Goal: Information Seeking & Learning: Learn about a topic

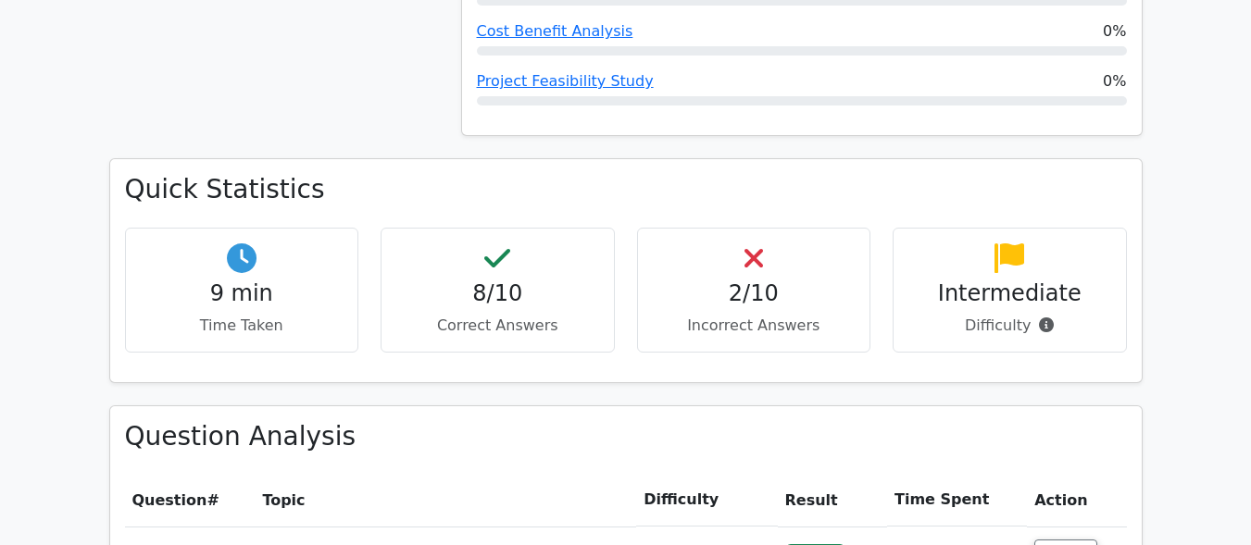
scroll to position [1046, 0]
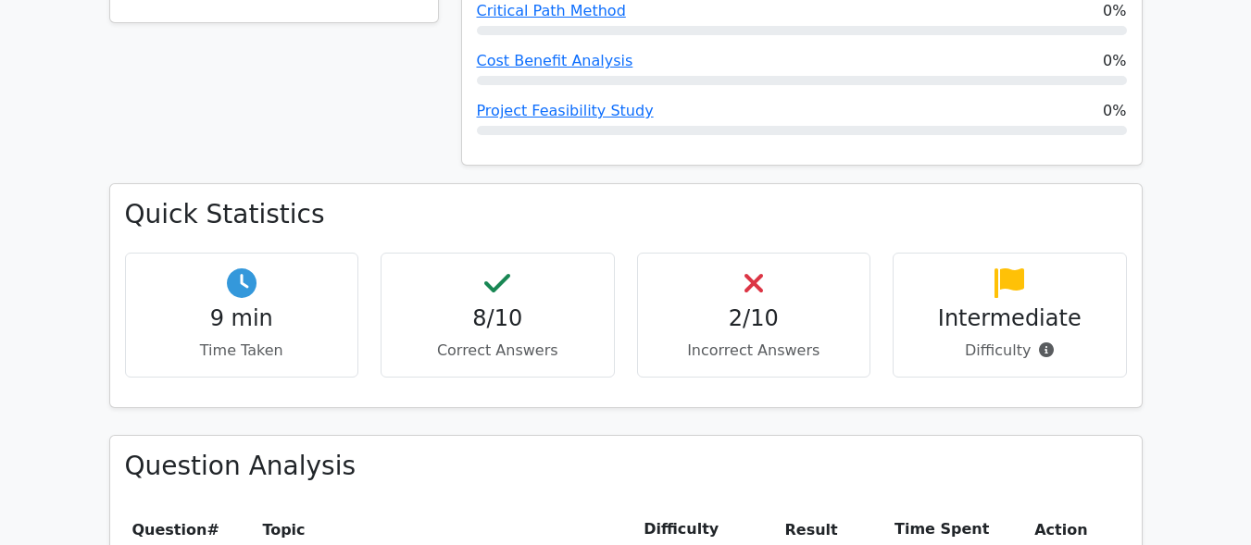
click at [1026, 306] on h4 "Intermediate" at bounding box center [1009, 319] width 203 height 27
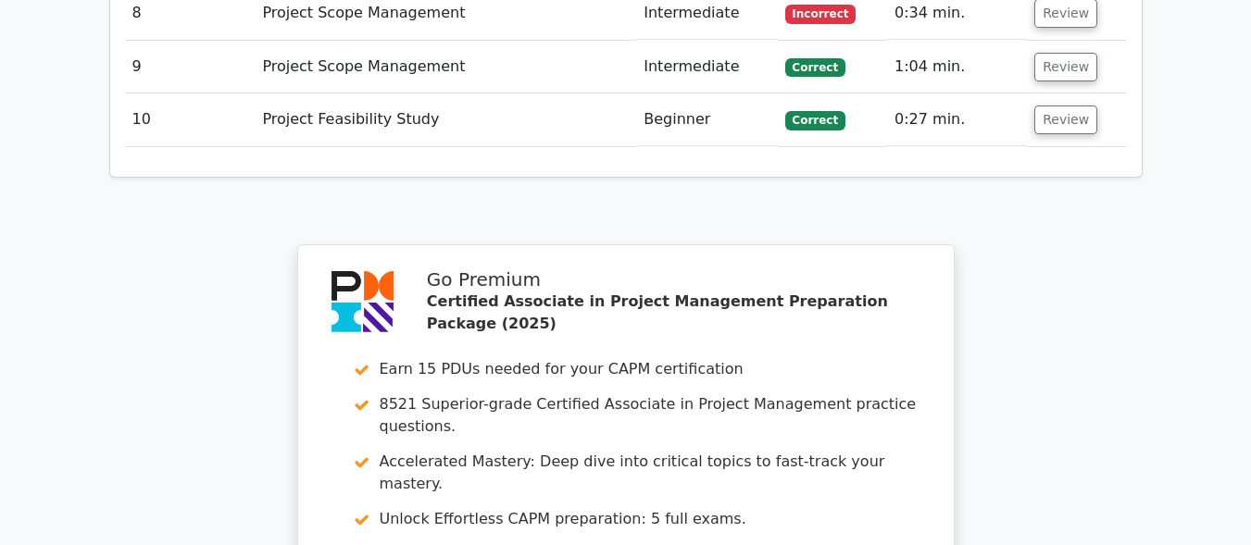
scroll to position [3561, 0]
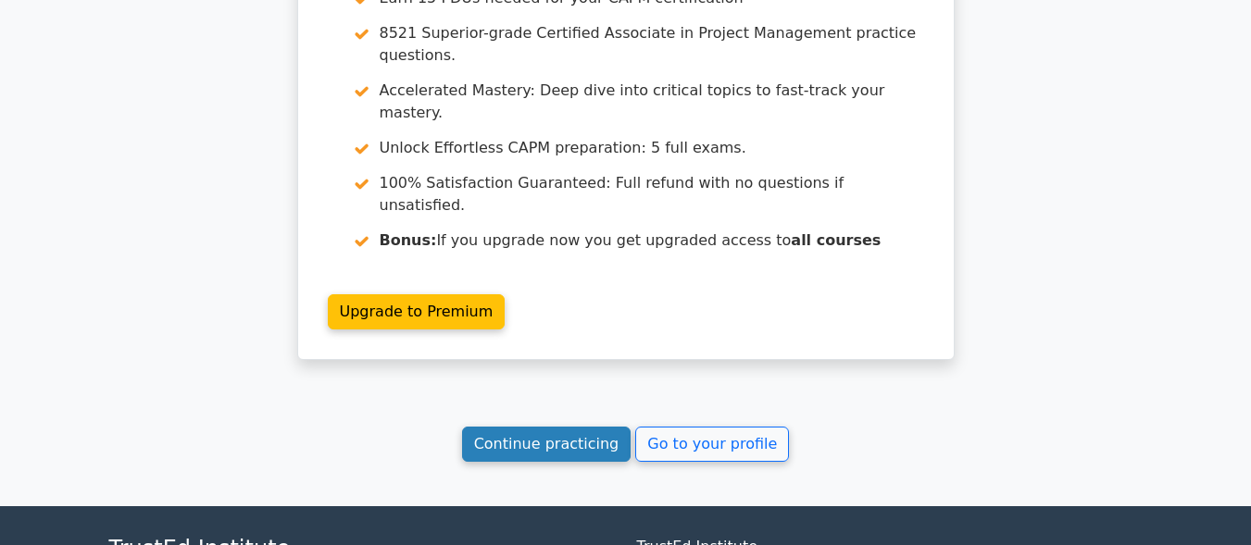
click at [538, 427] on link "Continue practicing" at bounding box center [546, 444] width 169 height 35
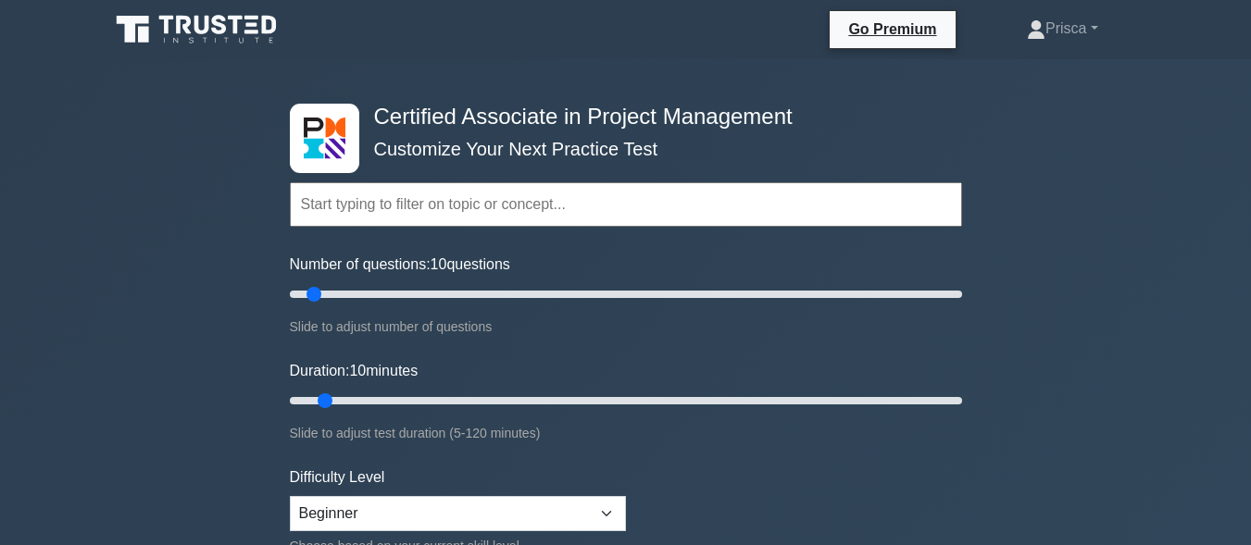
click at [714, 483] on form "Topics Project Scope Management Project Time Management Project Cost Management…" at bounding box center [626, 412] width 672 height 572
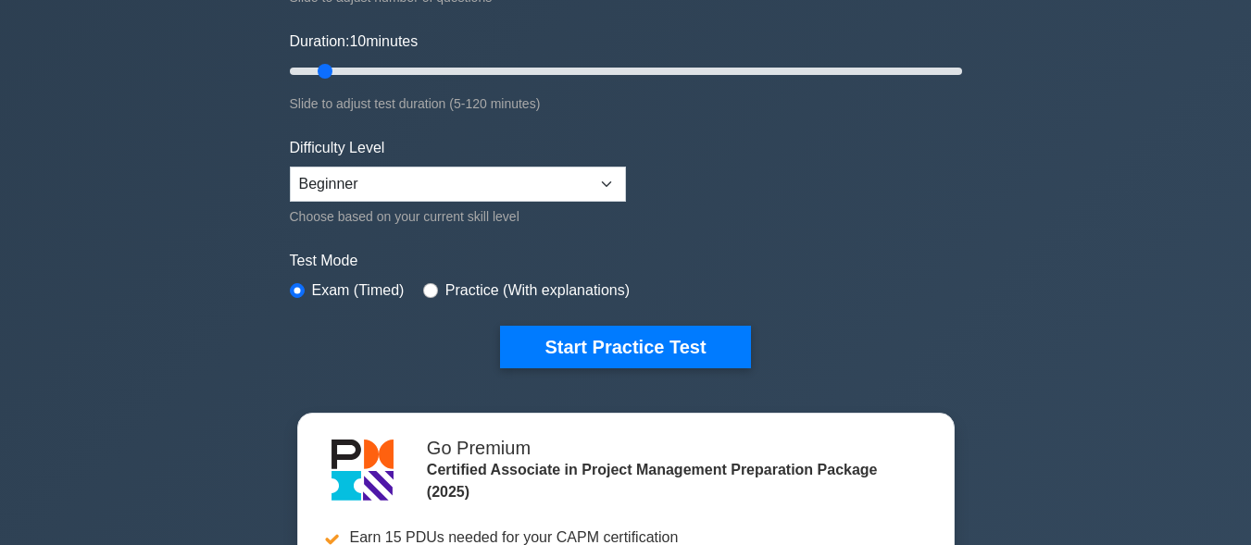
scroll to position [333, 0]
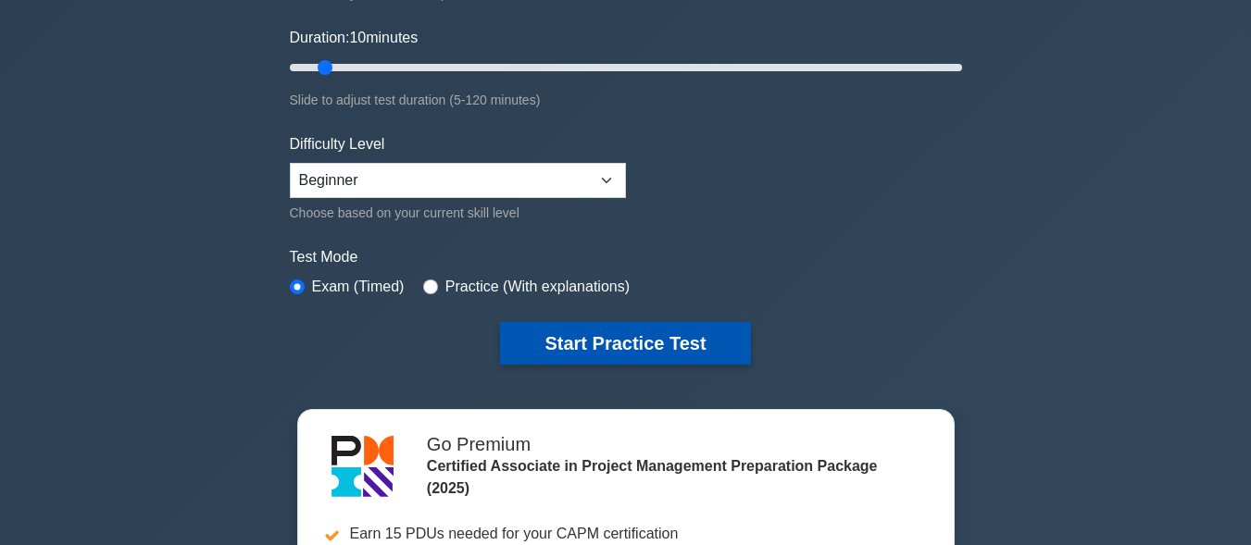
click at [657, 348] on button "Start Practice Test" at bounding box center [625, 343] width 250 height 43
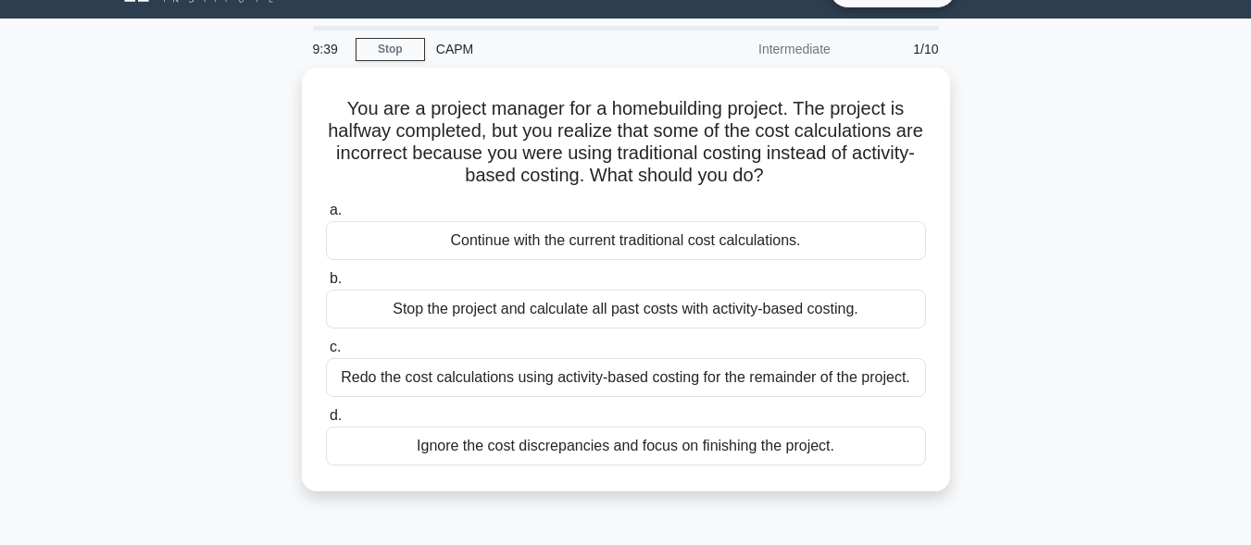
scroll to position [37, 0]
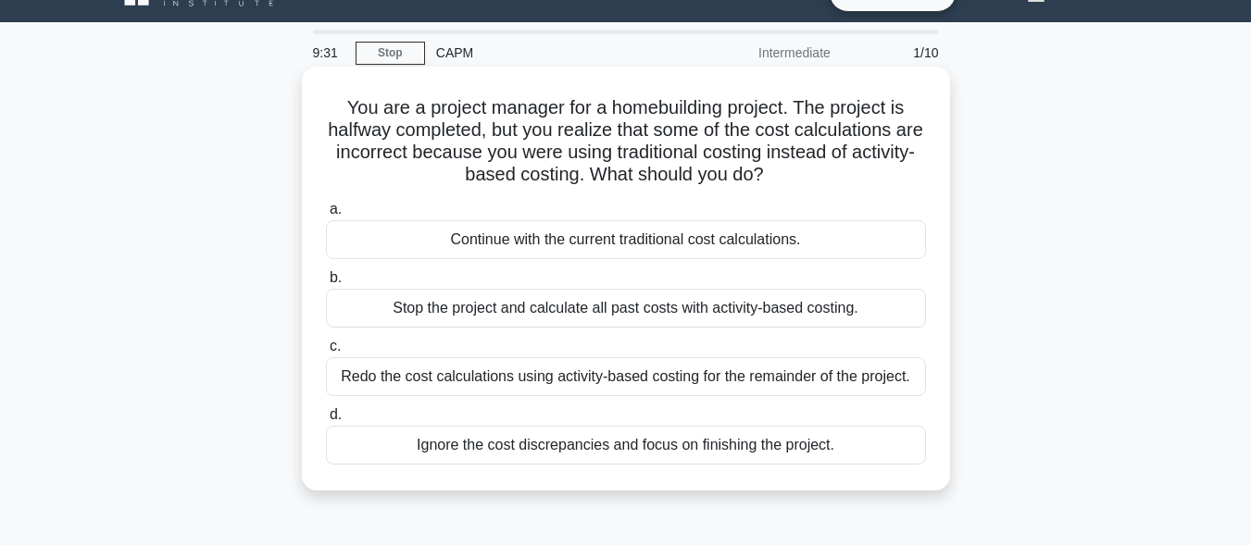
click at [684, 318] on div "Stop the project and calculate all past costs with activity-based costing." at bounding box center [626, 308] width 600 height 39
click at [326, 284] on input "b. Stop the project and calculate all past costs with activity-based costing." at bounding box center [326, 278] width 0 height 12
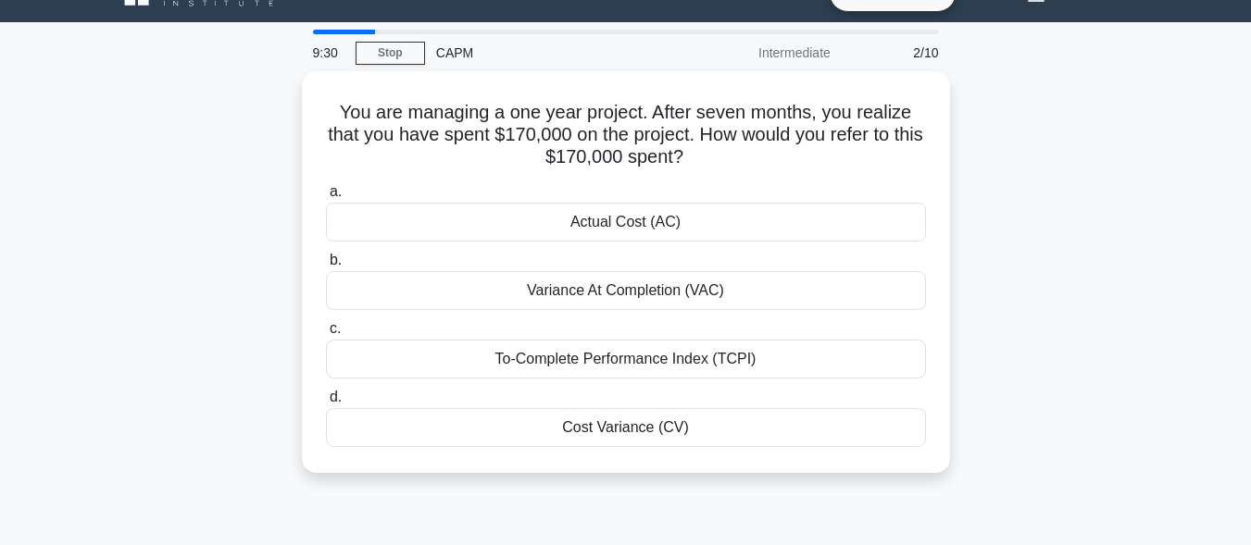
scroll to position [0, 0]
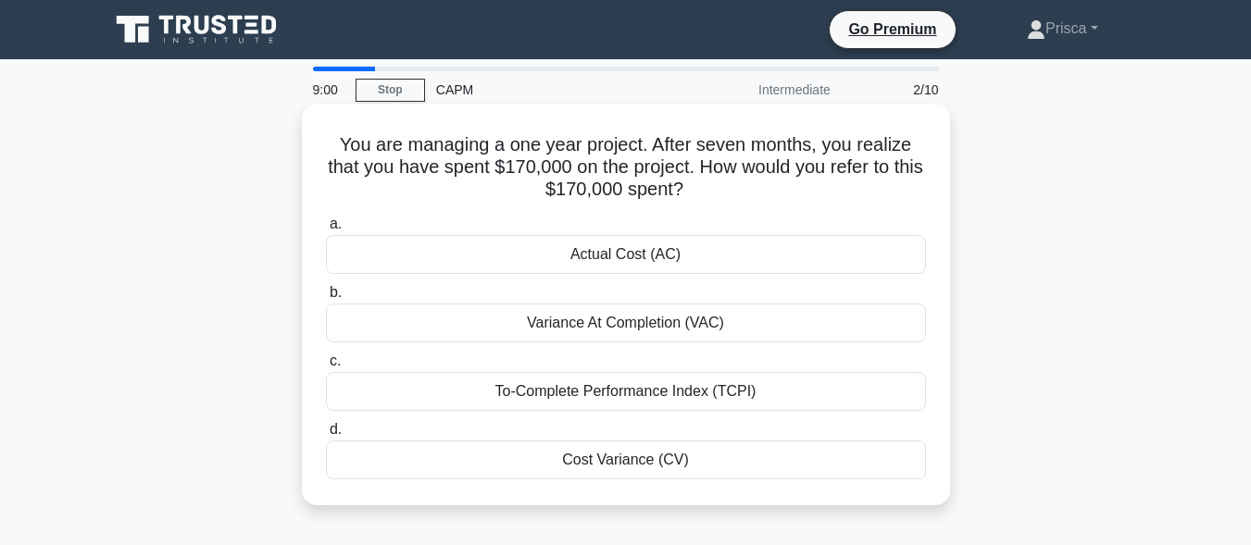
click at [665, 458] on div "Cost Variance (CV)" at bounding box center [626, 460] width 600 height 39
click at [326, 436] on input "d. Cost Variance (CV)" at bounding box center [326, 430] width 0 height 12
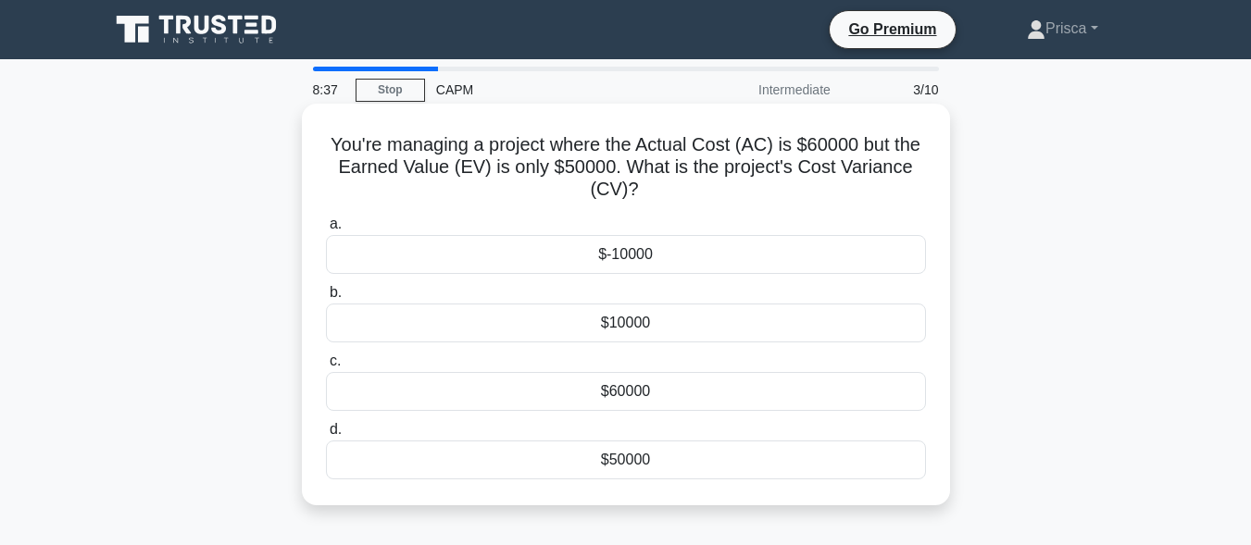
click at [645, 330] on div "$10000" at bounding box center [626, 323] width 600 height 39
click at [326, 299] on input "b. $10000" at bounding box center [326, 293] width 0 height 12
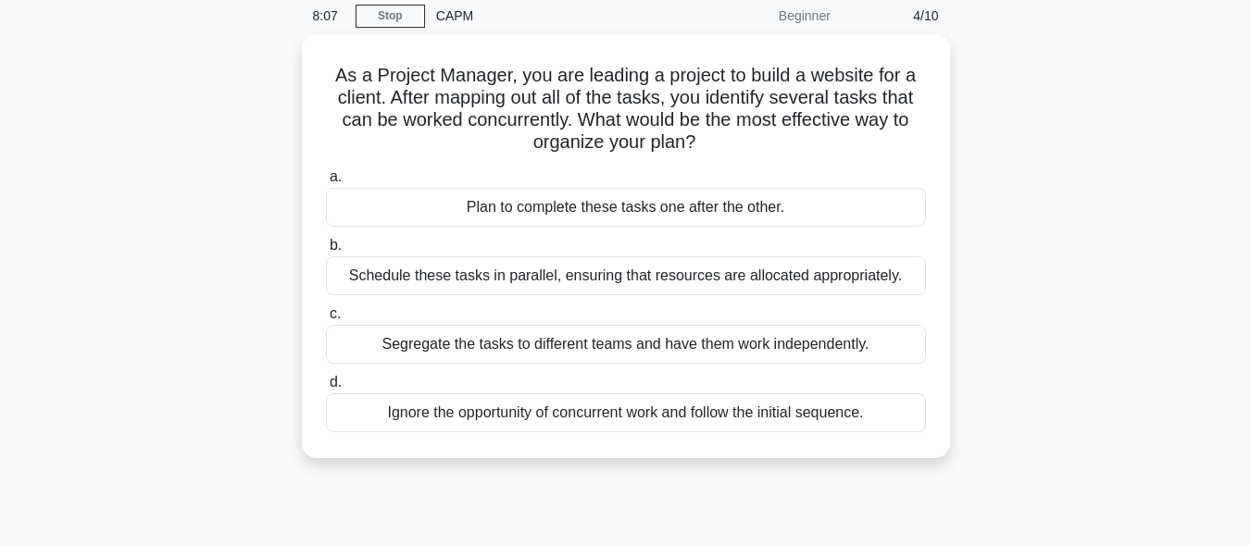
scroll to position [37, 0]
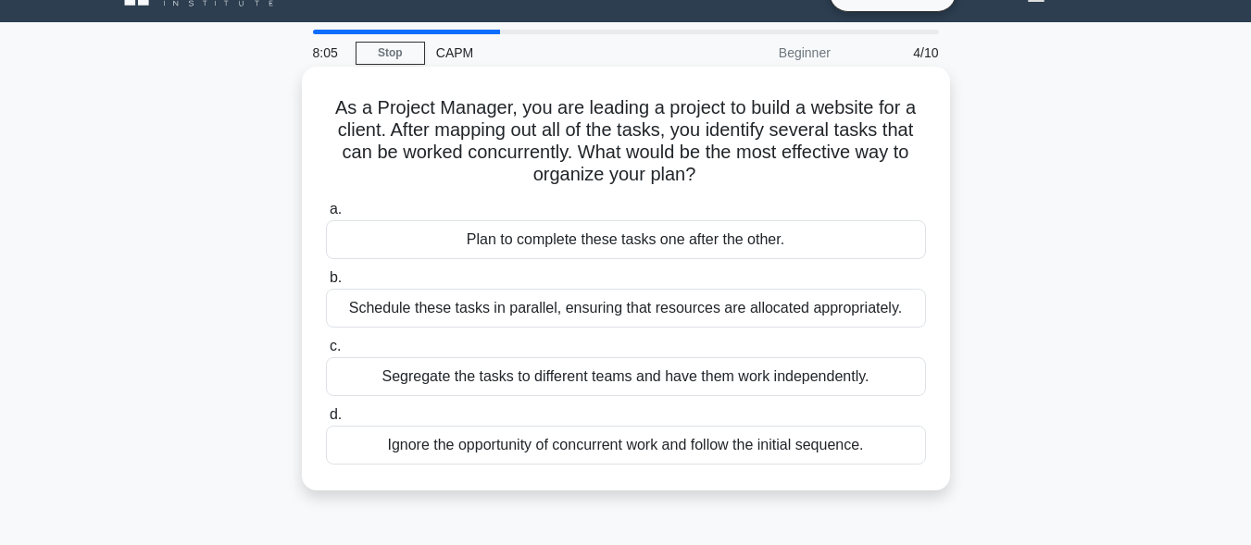
click at [674, 316] on div "Schedule these tasks in parallel, ensuring that resources are allocated appropr…" at bounding box center [626, 308] width 600 height 39
click at [326, 284] on input "b. Schedule these tasks in parallel, ensuring that resources are allocated appr…" at bounding box center [326, 278] width 0 height 12
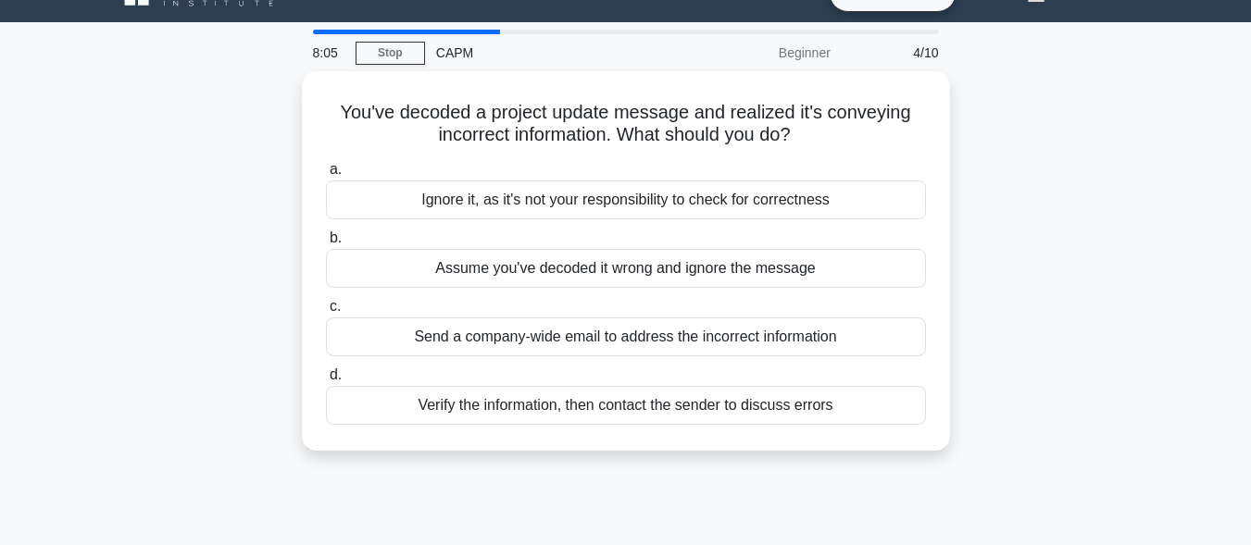
scroll to position [0, 0]
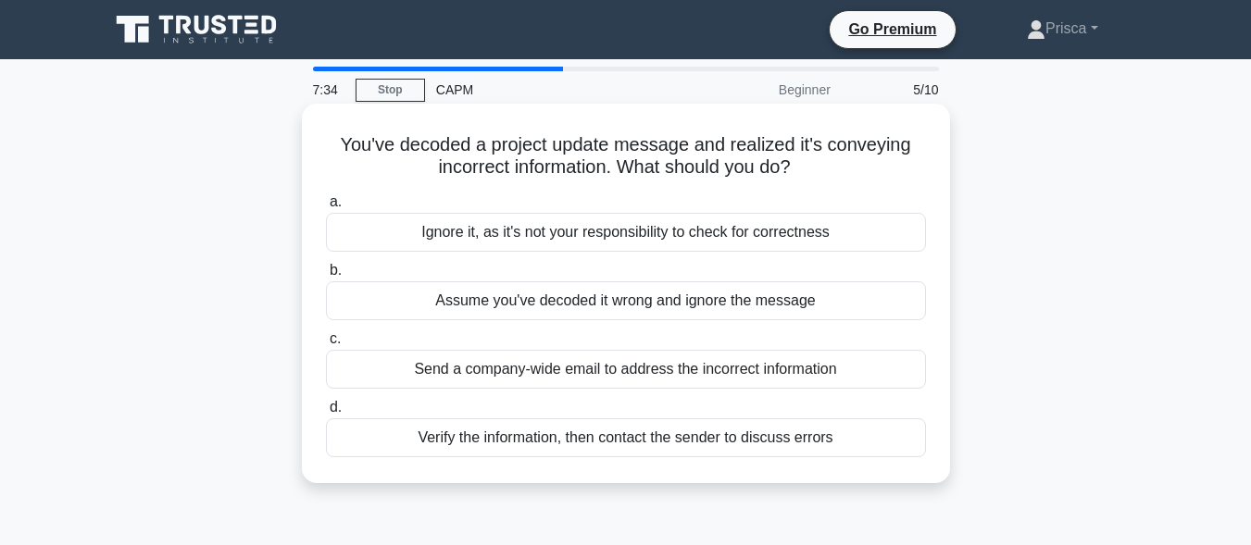
click at [659, 444] on div "Verify the information, then contact the sender to discuss errors" at bounding box center [626, 438] width 600 height 39
click at [326, 414] on input "d. Verify the information, then contact the sender to discuss errors" at bounding box center [326, 408] width 0 height 12
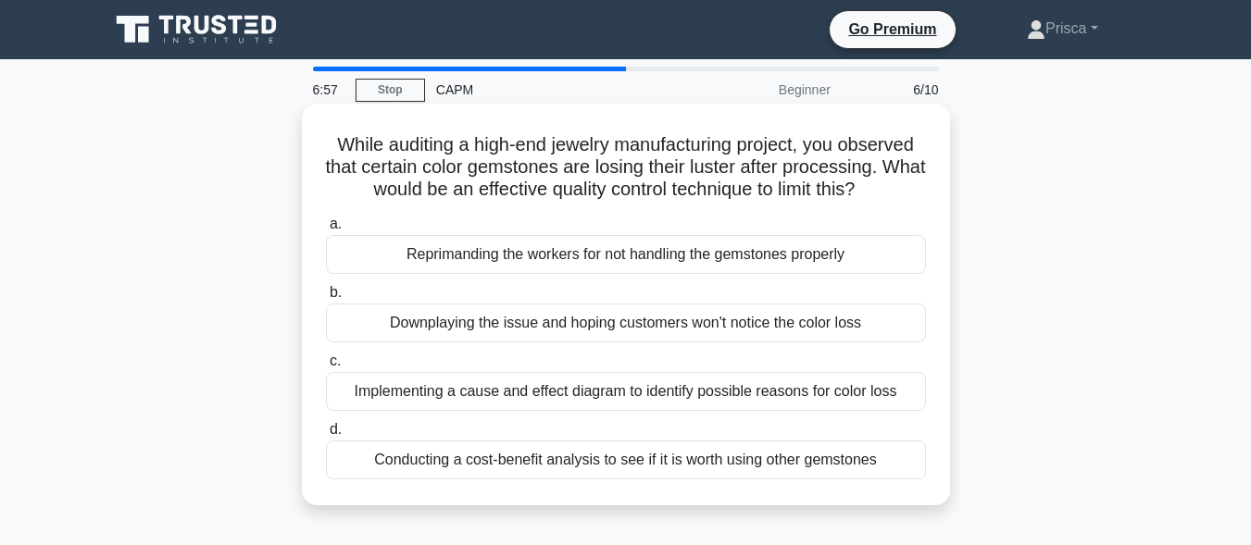
click at [698, 403] on div "Implementing a cause and effect diagram to identify possible reasons for color …" at bounding box center [626, 391] width 600 height 39
click at [326, 368] on input "c. Implementing a cause and effect diagram to identify possible reasons for col…" at bounding box center [326, 362] width 0 height 12
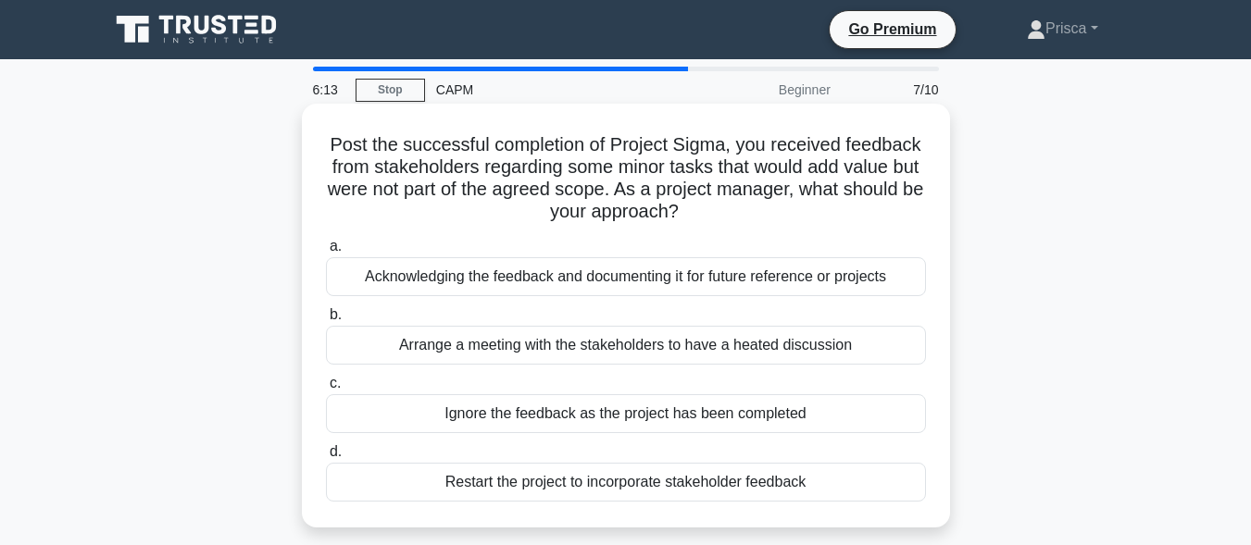
click at [750, 295] on div "Acknowledging the feedback and documenting it for future reference or projects" at bounding box center [626, 276] width 600 height 39
click at [326, 253] on input "a. Acknowledging the feedback and documenting it for future reference or projec…" at bounding box center [326, 247] width 0 height 12
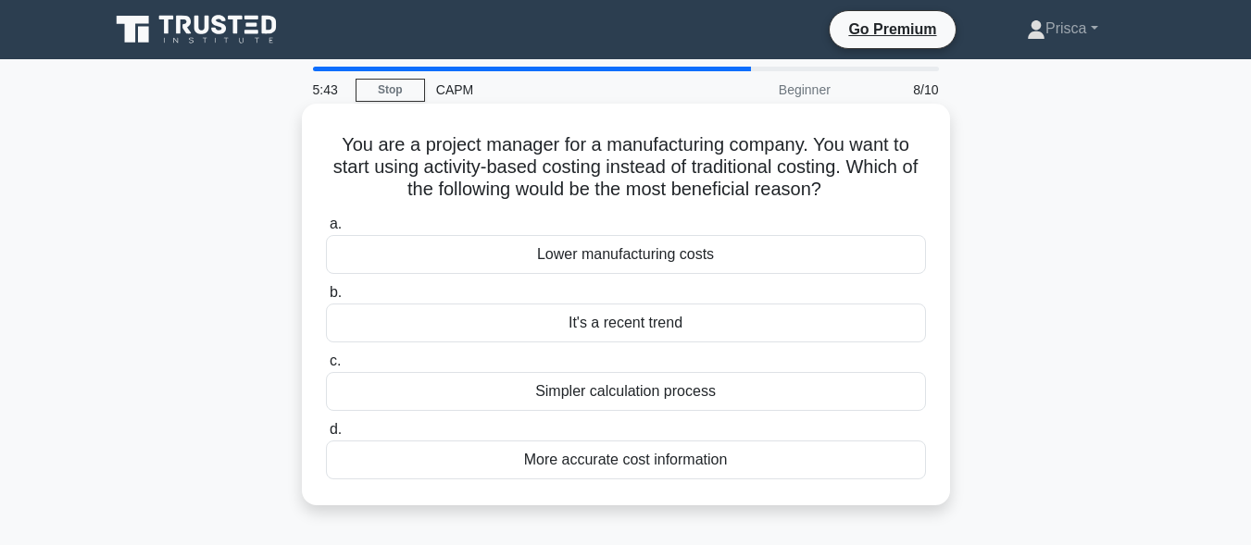
click at [745, 467] on div "More accurate cost information" at bounding box center [626, 460] width 600 height 39
click at [326, 436] on input "d. More accurate cost information" at bounding box center [326, 430] width 0 height 12
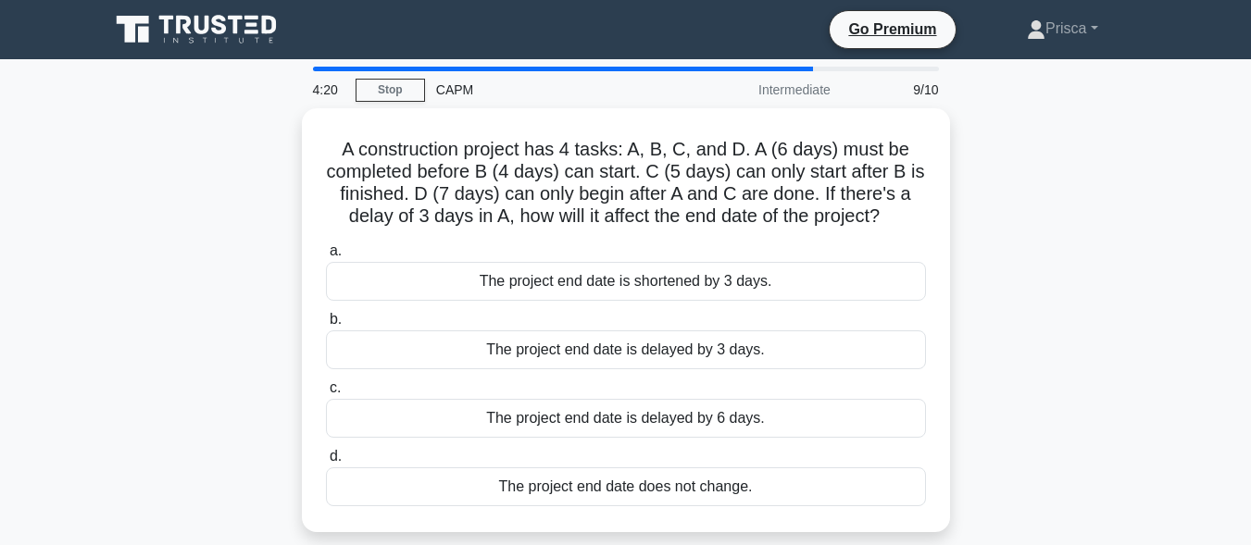
scroll to position [37, 0]
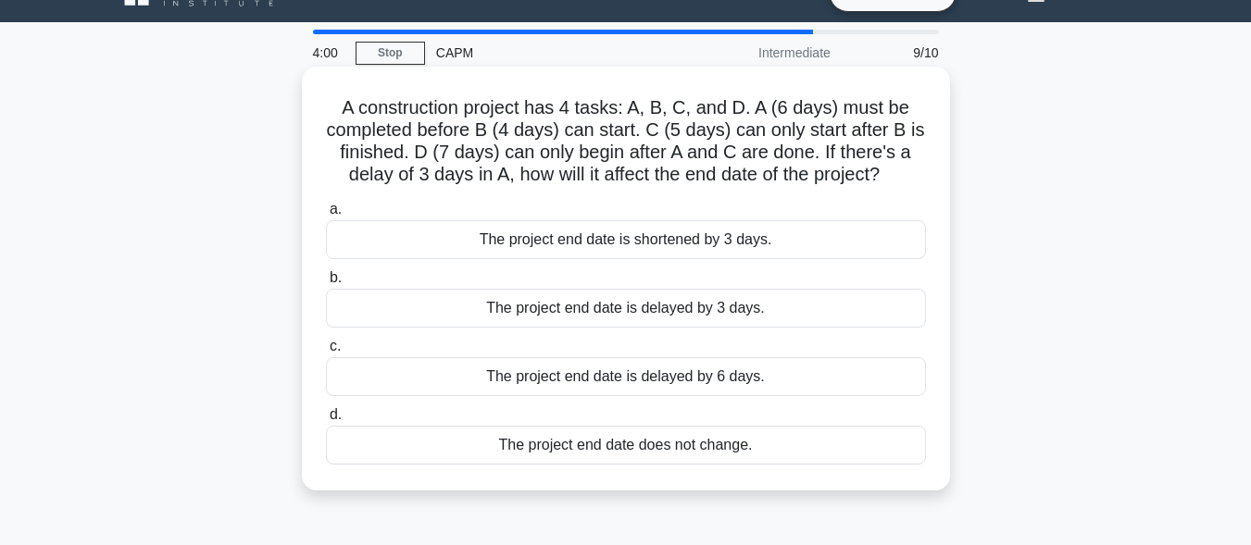
click at [753, 313] on div "The project end date is delayed by 3 days." at bounding box center [626, 308] width 600 height 39
click at [326, 284] on input "b. The project end date is delayed by 3 days." at bounding box center [326, 278] width 0 height 12
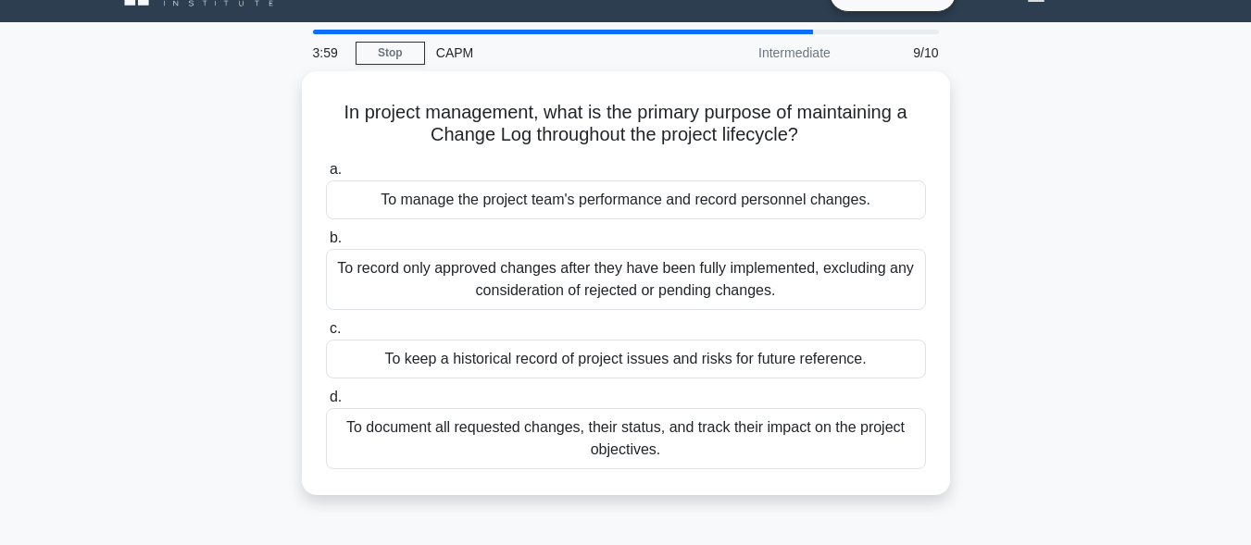
scroll to position [0, 0]
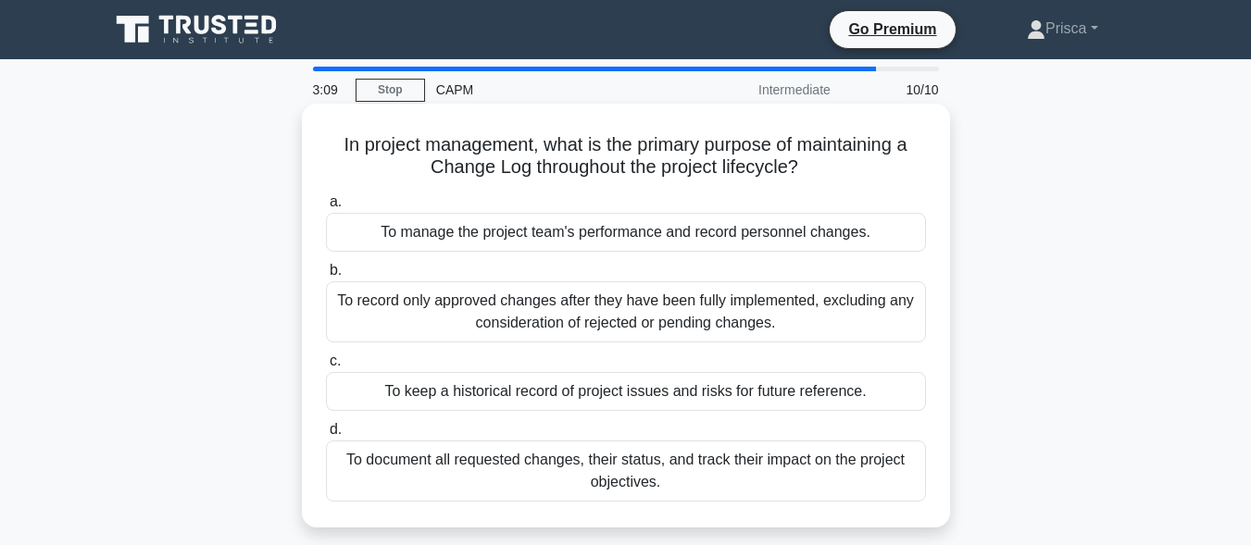
click at [792, 474] on div "To document all requested changes, their status, and track their impact on the …" at bounding box center [626, 471] width 600 height 61
click at [326, 436] on input "d. To document all requested changes, their status, and track their impact on t…" at bounding box center [326, 430] width 0 height 12
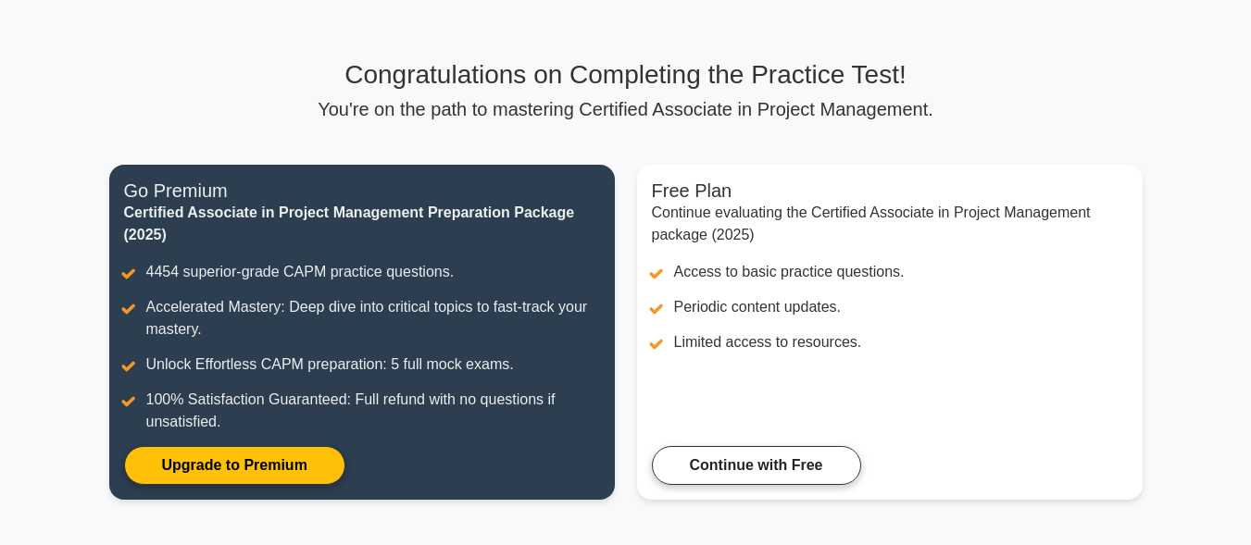
scroll to position [111, 0]
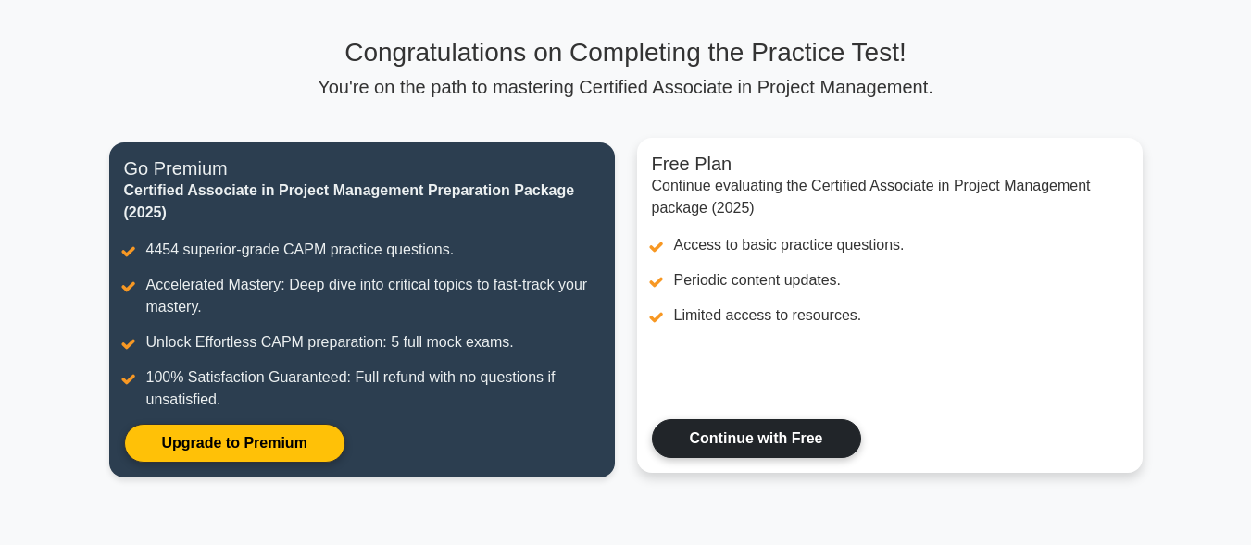
click at [774, 444] on link "Continue with Free" at bounding box center [756, 438] width 209 height 39
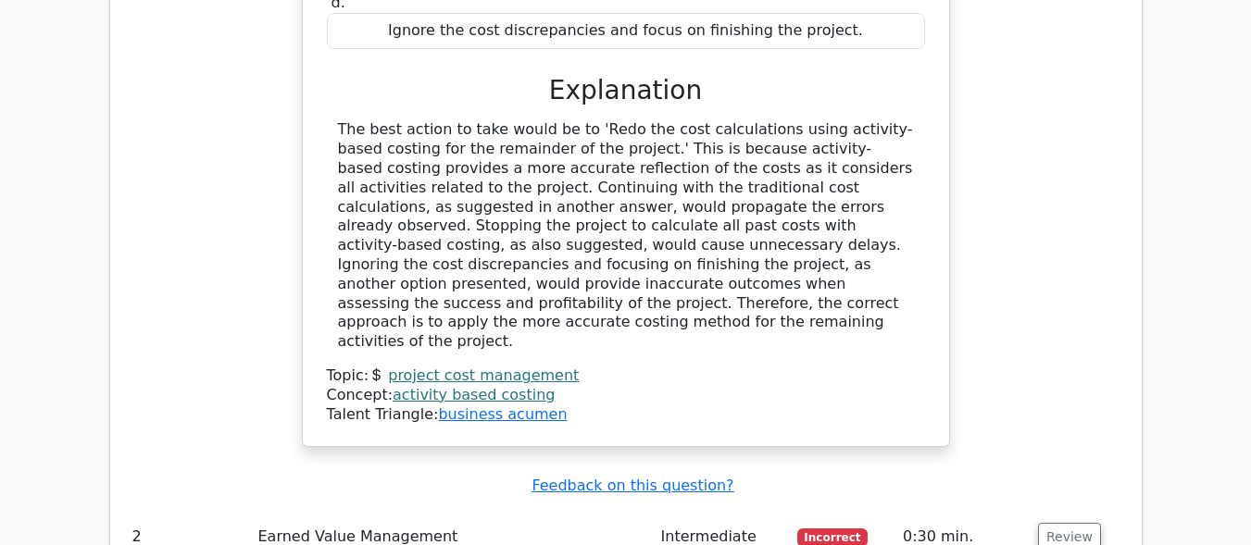
scroll to position [2074, 0]
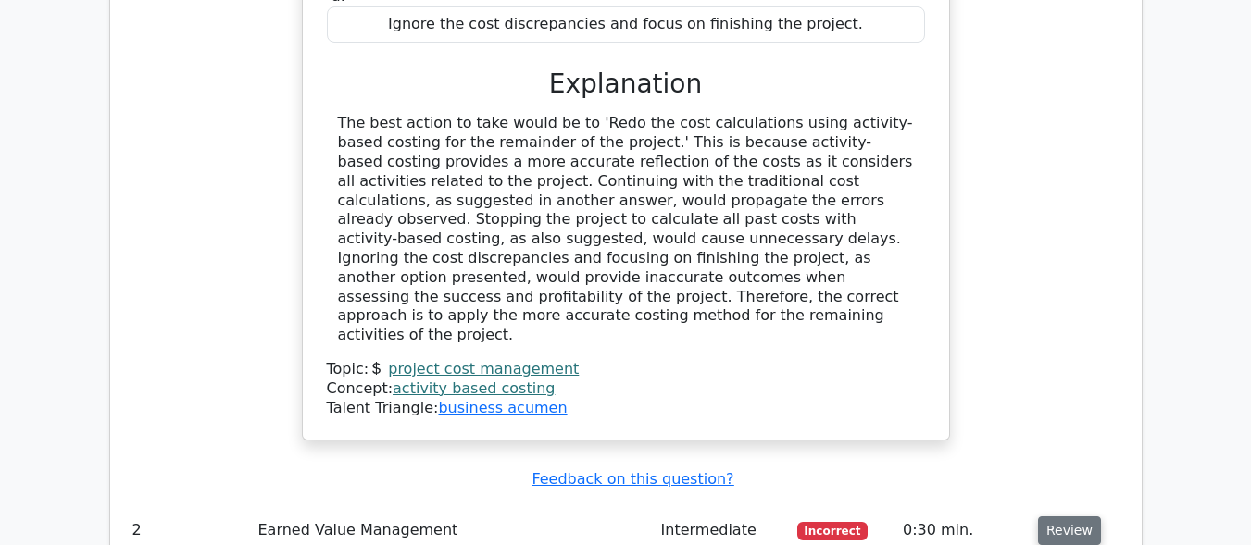
click at [1054, 517] on button "Review" at bounding box center [1069, 531] width 63 height 29
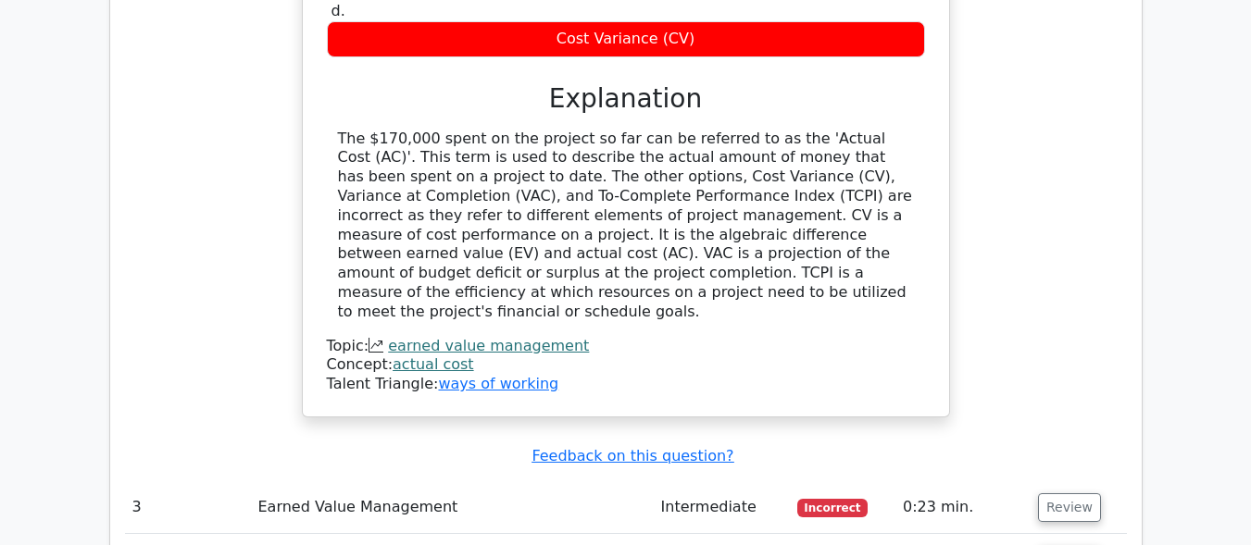
scroll to position [2963, 0]
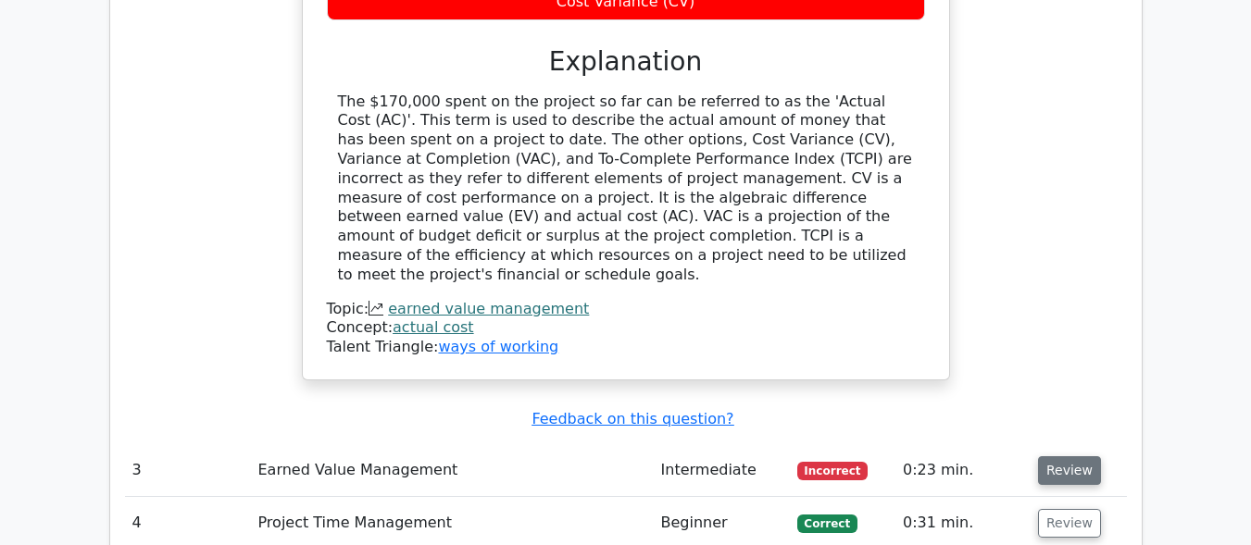
click at [1065, 456] on button "Review" at bounding box center [1069, 470] width 63 height 29
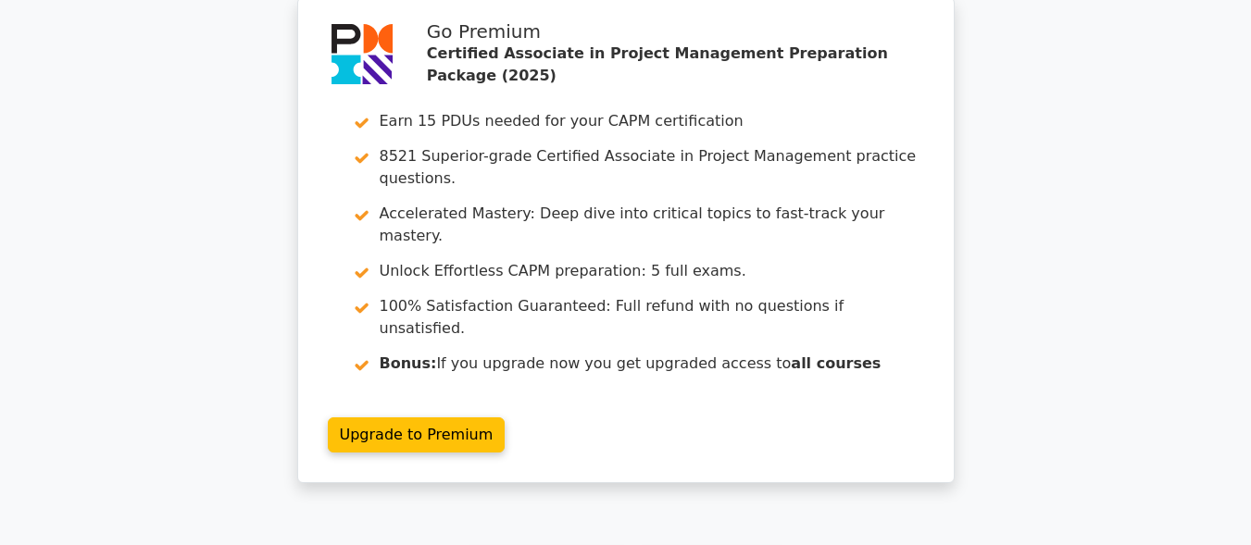
scroll to position [4741, 0]
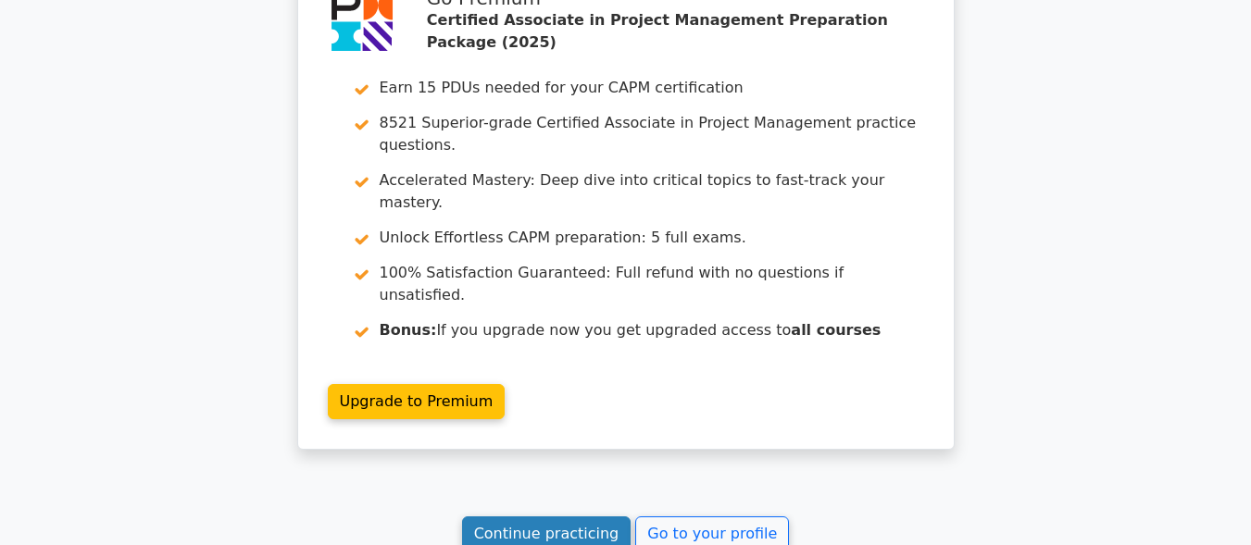
click at [564, 517] on link "Continue practicing" at bounding box center [546, 534] width 169 height 35
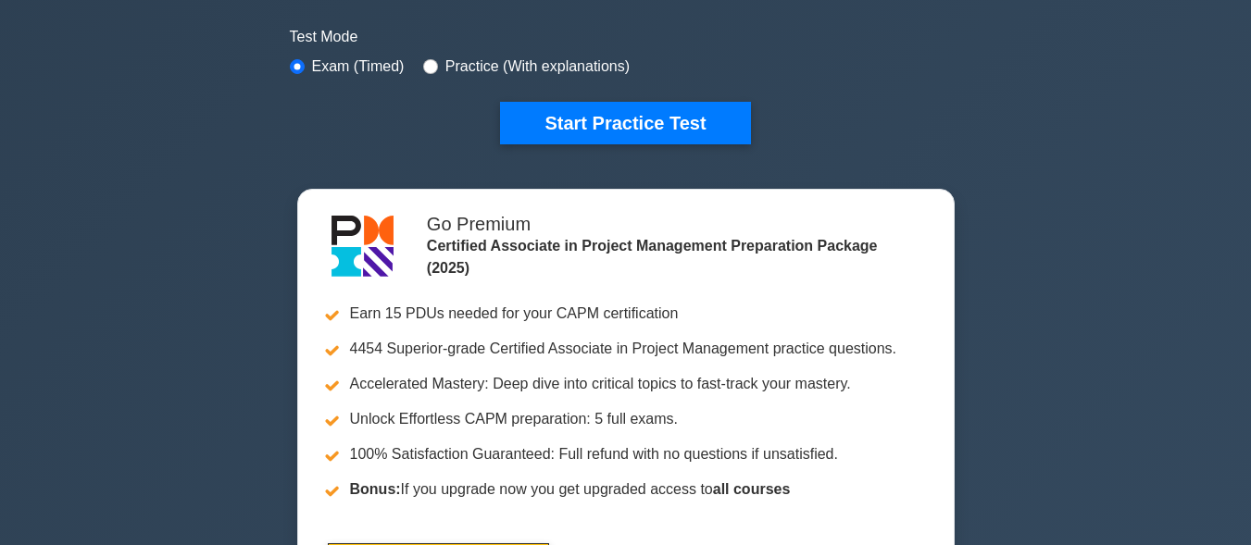
scroll to position [556, 0]
